Goal: Information Seeking & Learning: Find contact information

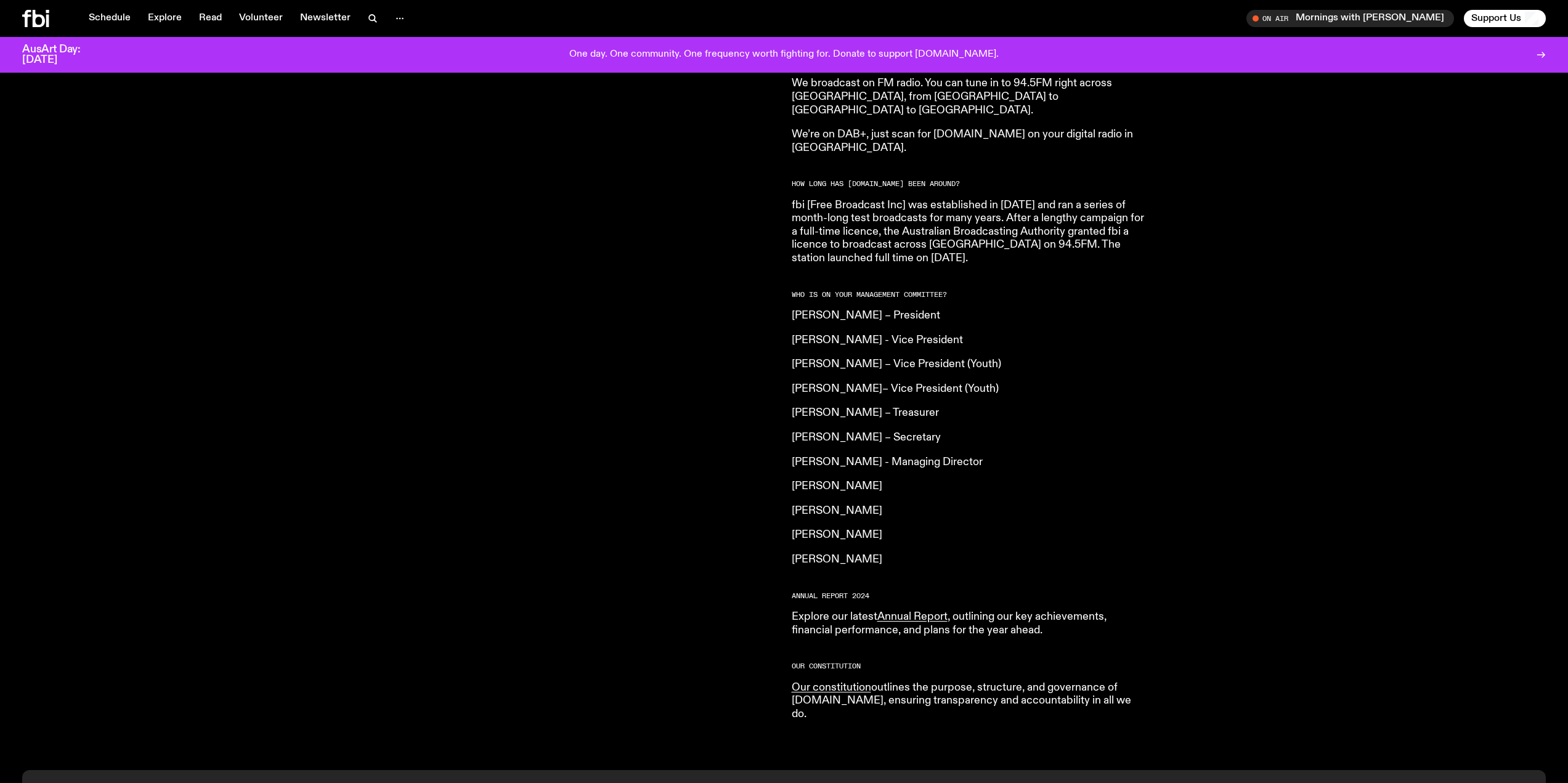
scroll to position [1144, 0]
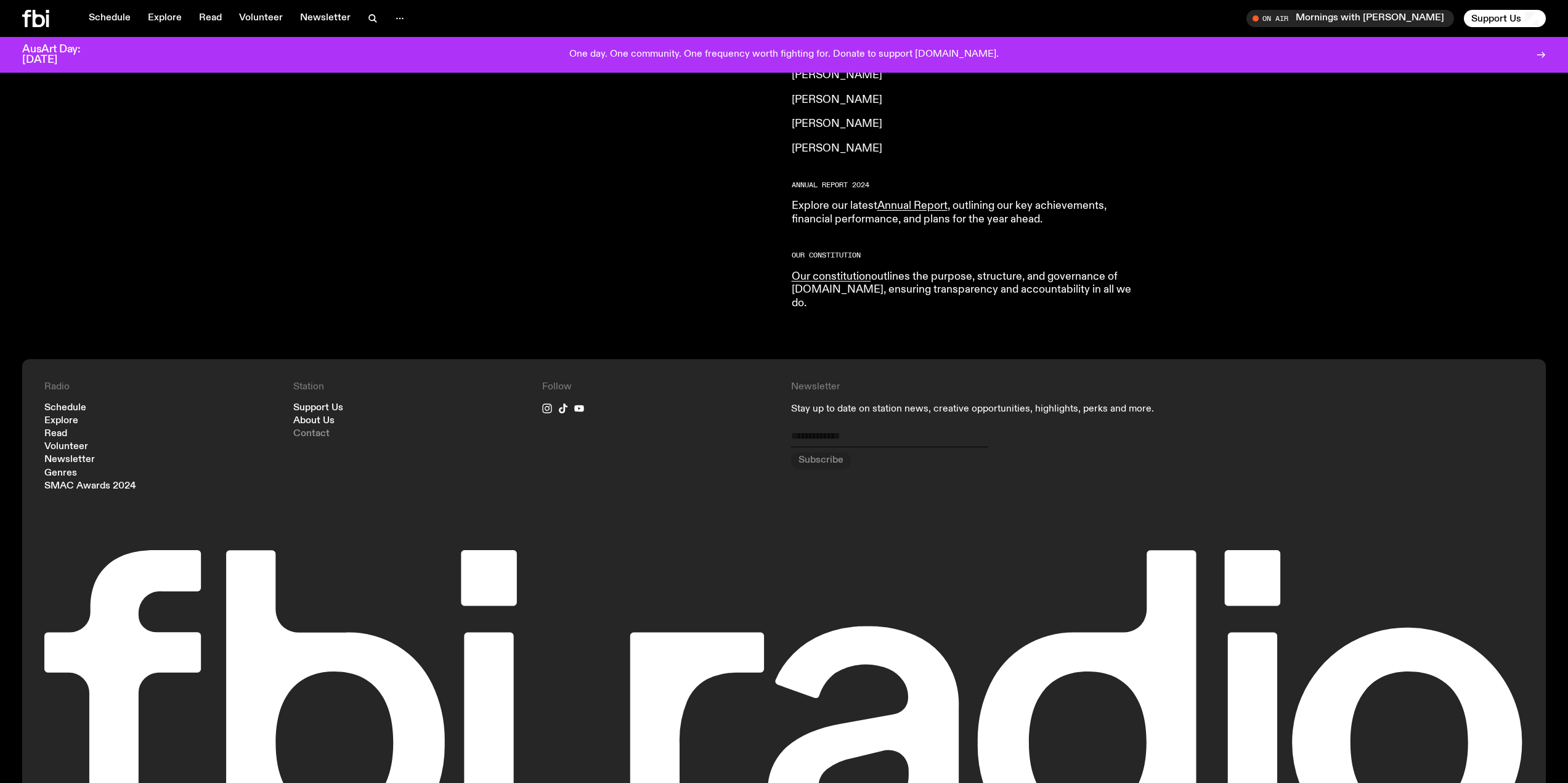
click at [313, 429] on link "Contact" at bounding box center [311, 433] width 36 height 9
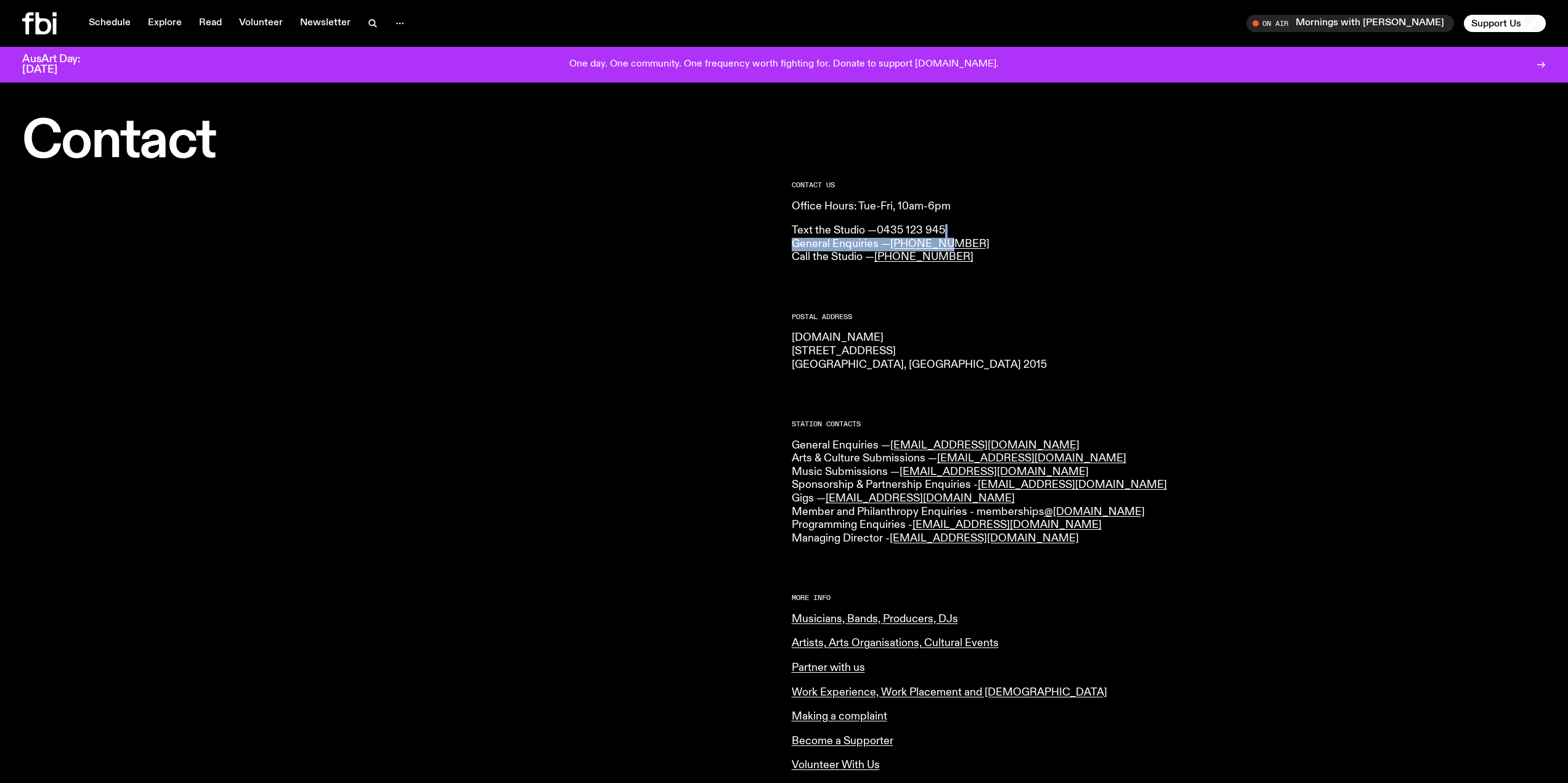
drag, startPoint x: 1001, startPoint y: 236, endPoint x: 942, endPoint y: 233, distance: 59.1
click at [940, 236] on p "Text the Studio — 0435 123 945 General Enquiries — [PHONE_NUMBER] Call the Stud…" at bounding box center [1168, 244] width 755 height 40
click at [1038, 252] on p "Text the Studio — 0435 123 945 General Enquiries — [PHONE_NUMBER] Call the Stud…" at bounding box center [1168, 244] width 755 height 40
click at [998, 247] on p "Text the Studio — 0435 123 945 General Enquiries — [PHONE_NUMBER] Call the Stud…" at bounding box center [1168, 244] width 755 height 40
drag, startPoint x: 985, startPoint y: 445, endPoint x: 889, endPoint y: 445, distance: 96.0
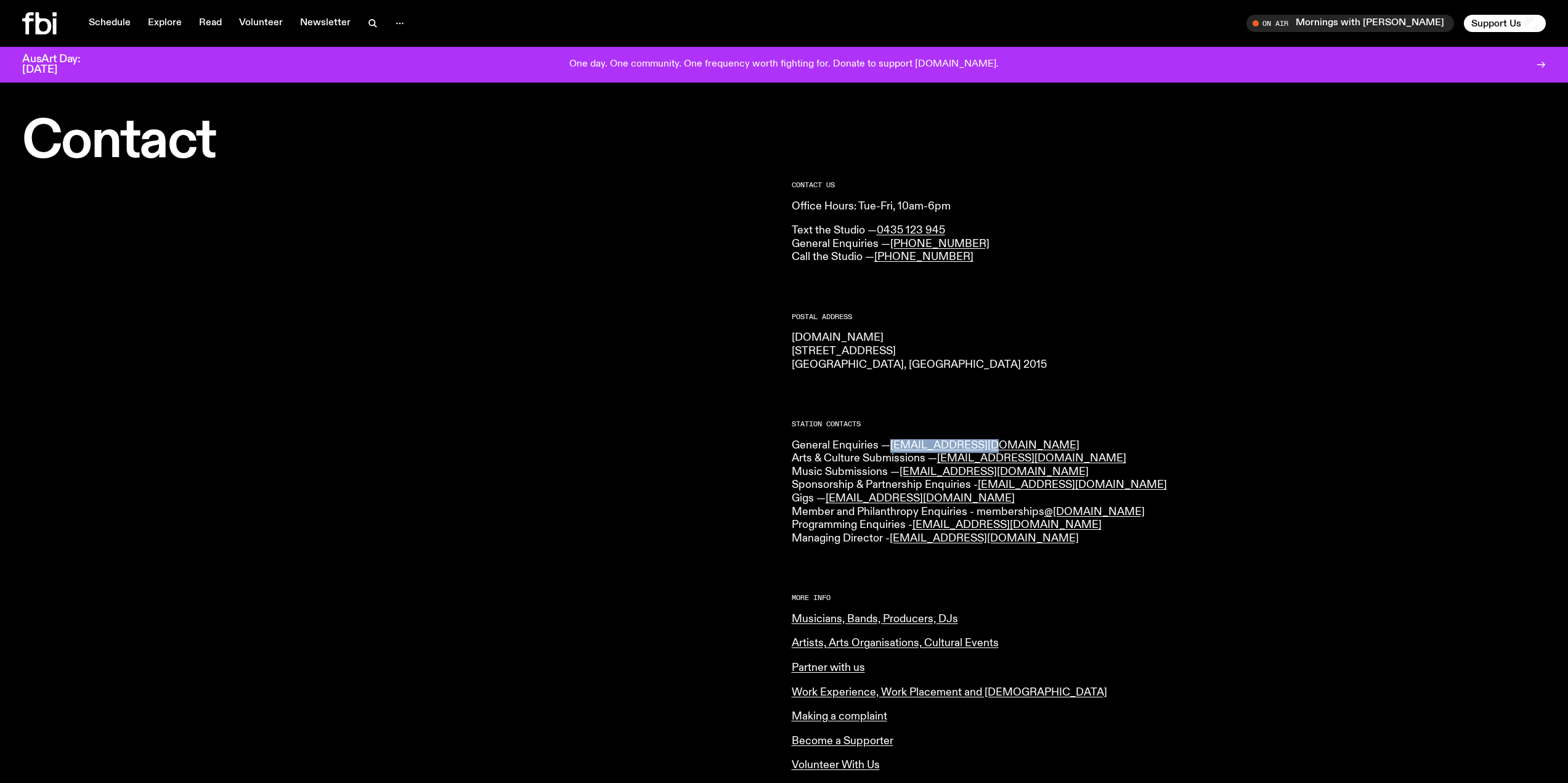
click at [889, 445] on p "General Enquiries — [EMAIL_ADDRESS][DOMAIN_NAME] Arts & Culture Submissions — […" at bounding box center [1168, 493] width 755 height 107
copy p "[EMAIL_ADDRESS][DOMAIN_NAME]"
